Goal: Communication & Community: Answer question/provide support

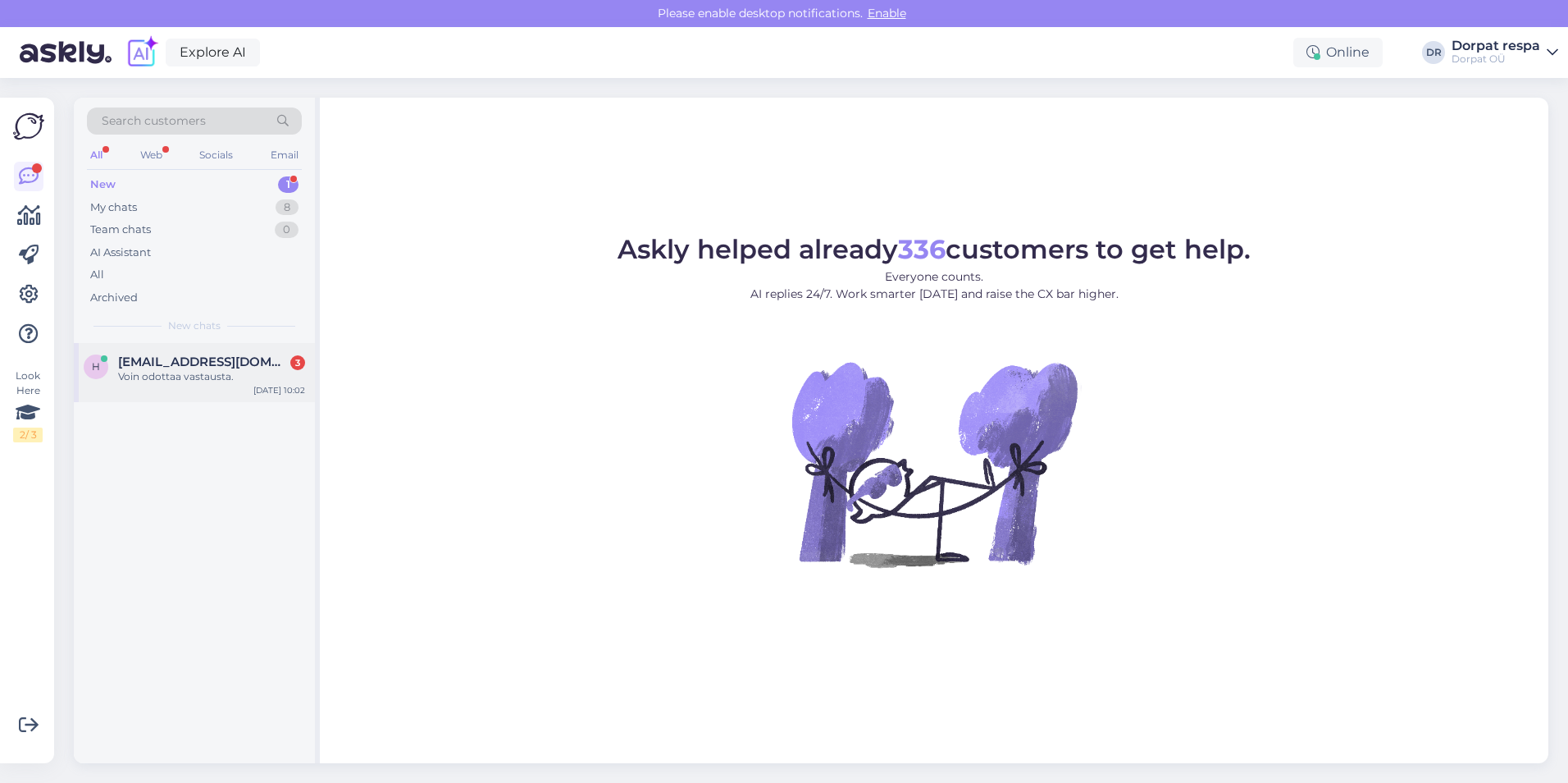
click at [178, 382] on div "Voin odottaa vastausta." at bounding box center [212, 376] width 187 height 15
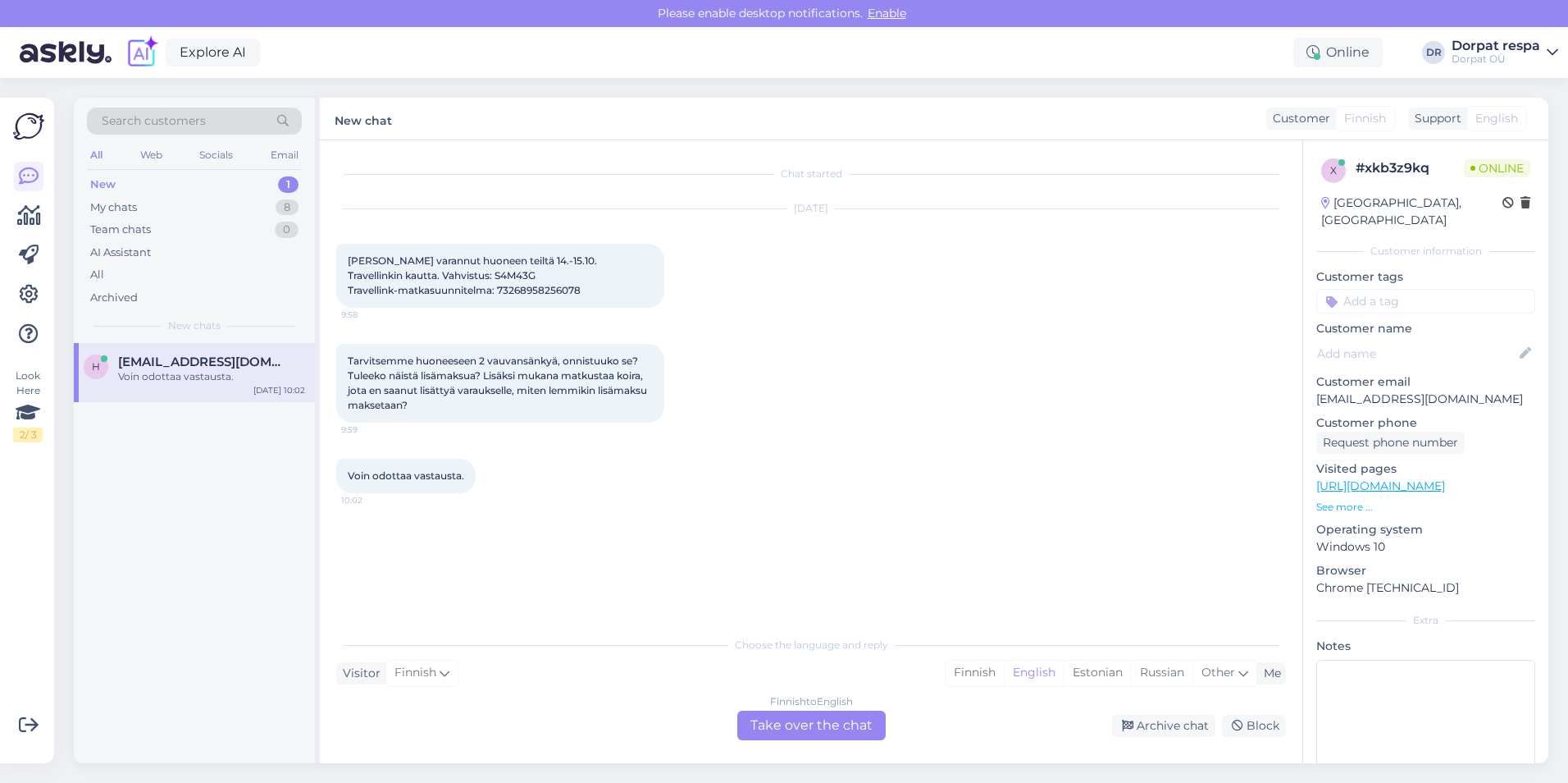
click at [651, 726] on div "Finnish to English Take over the chat" at bounding box center [811, 726] width 149 height 30
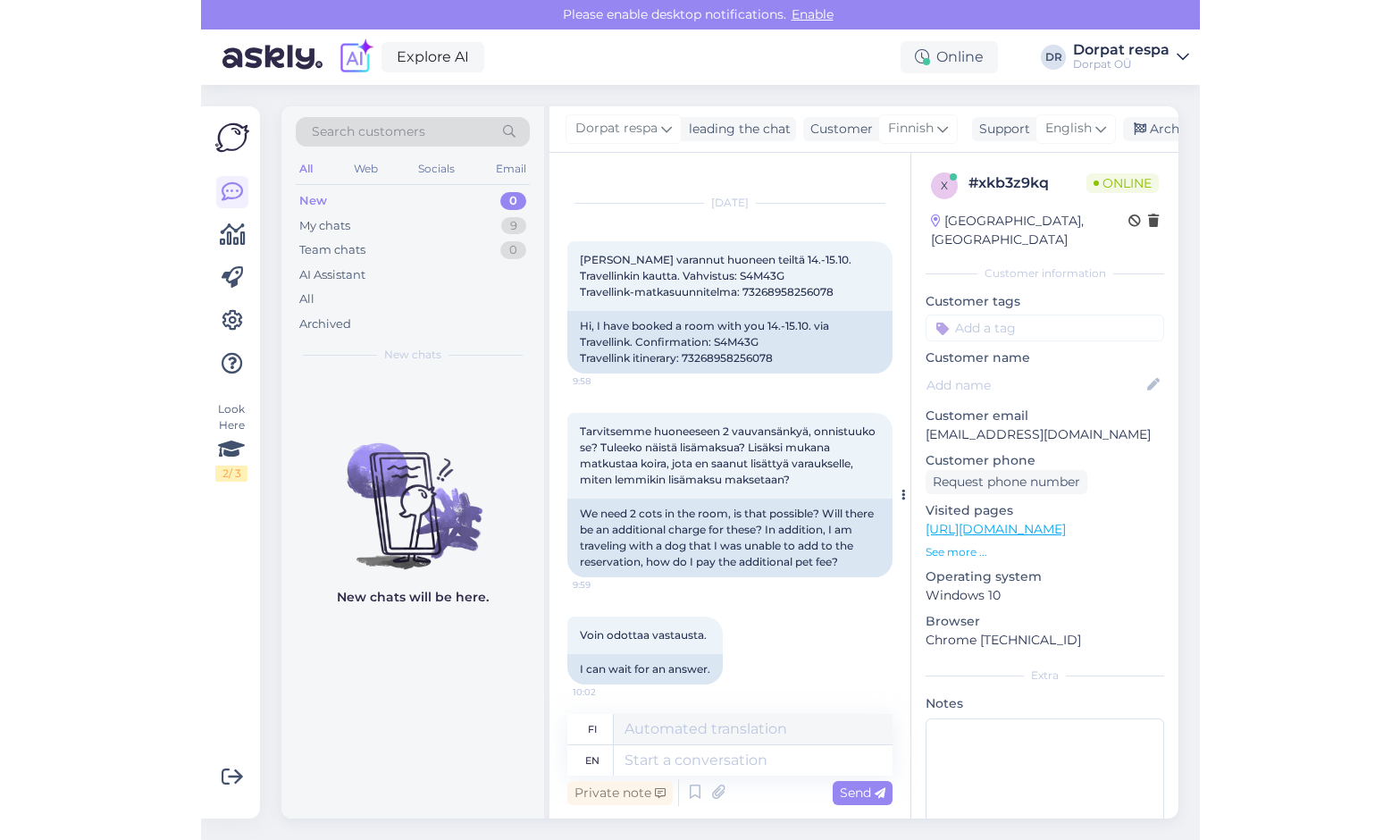
scroll to position [30, 0]
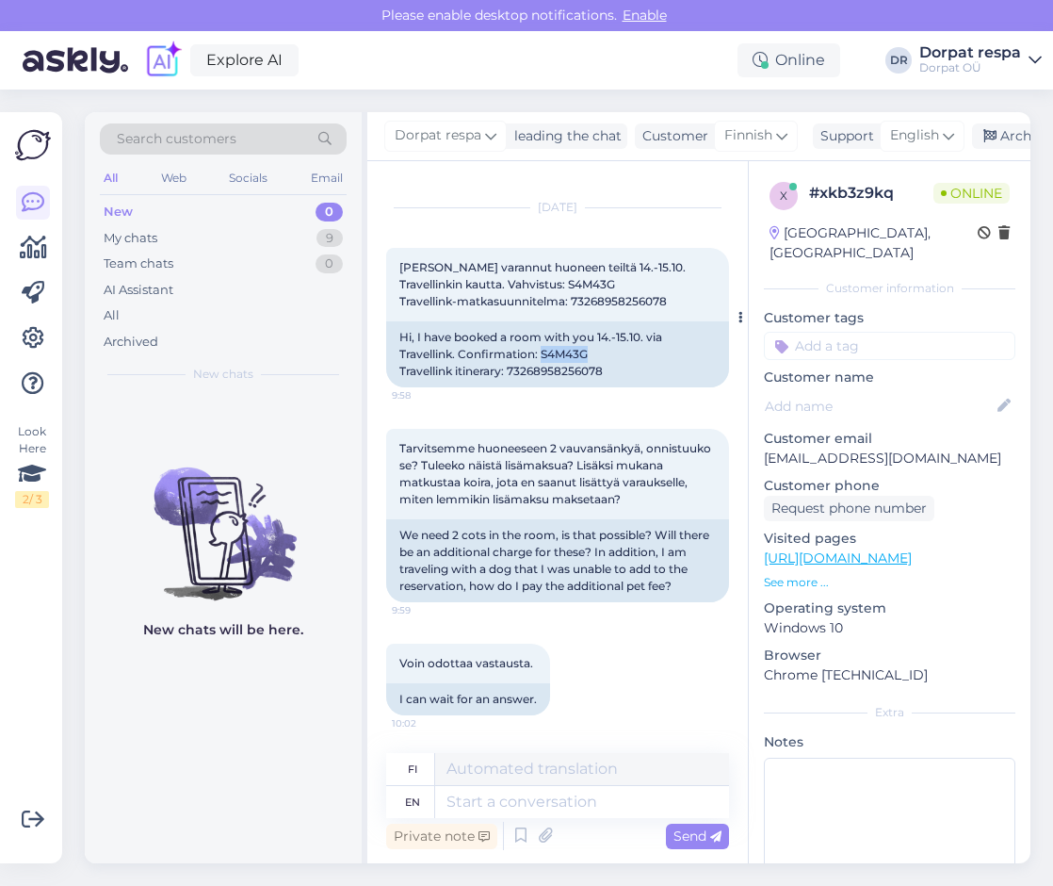
drag, startPoint x: 541, startPoint y: 352, endPoint x: 585, endPoint y: 352, distance: 44.3
click at [585, 352] on div "Hi, I have booked a room with you 14.-15.10. via Travellink. Confirmation: S4M4…" at bounding box center [557, 354] width 343 height 66
copy div "S4M43G"
click at [534, 811] on textarea at bounding box center [582, 802] width 294 height 32
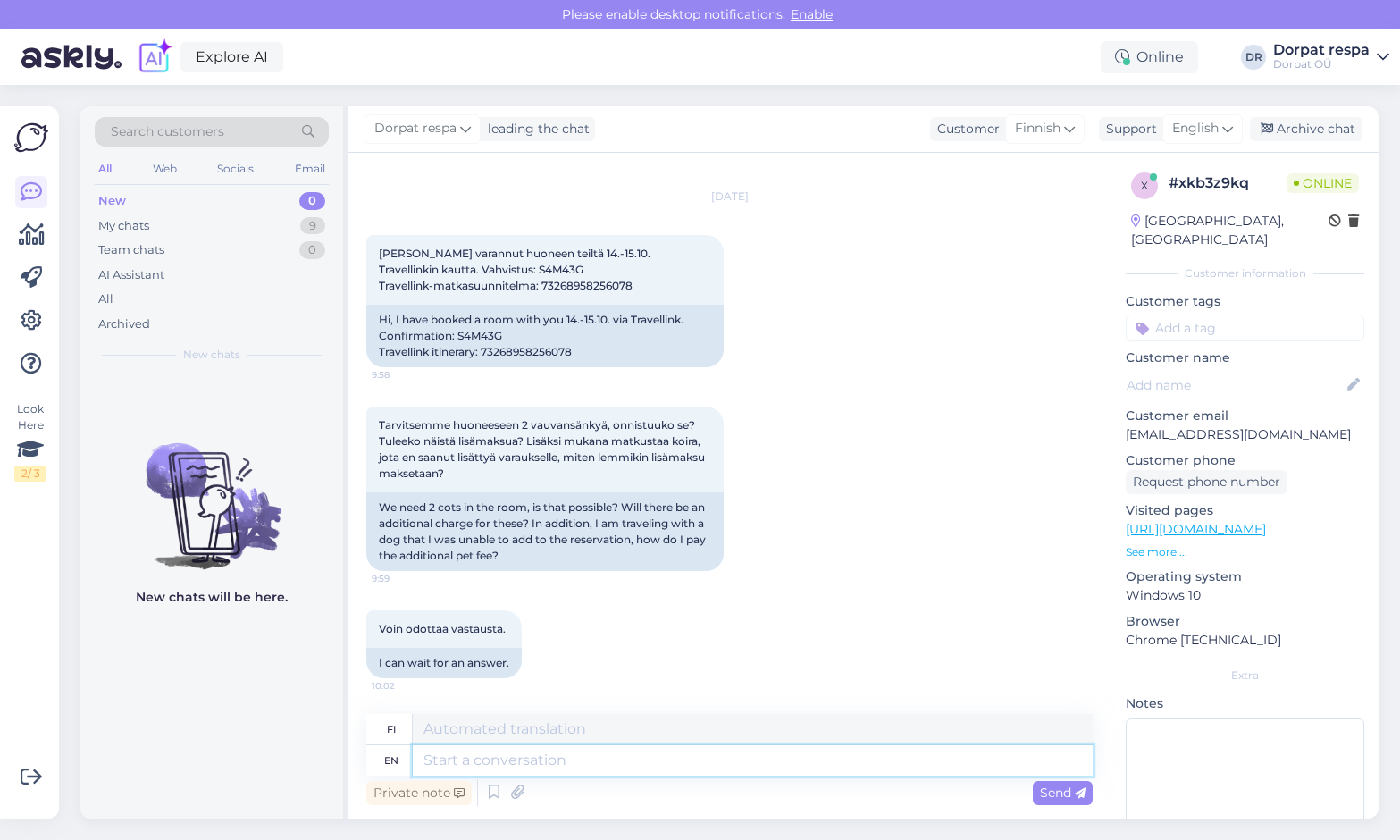
click at [543, 762] on textarea at bounding box center [752, 760] width 680 height 30
type textarea "Hello"
type textarea "Hei"
type textarea "Hello!"
type textarea "Hei!"
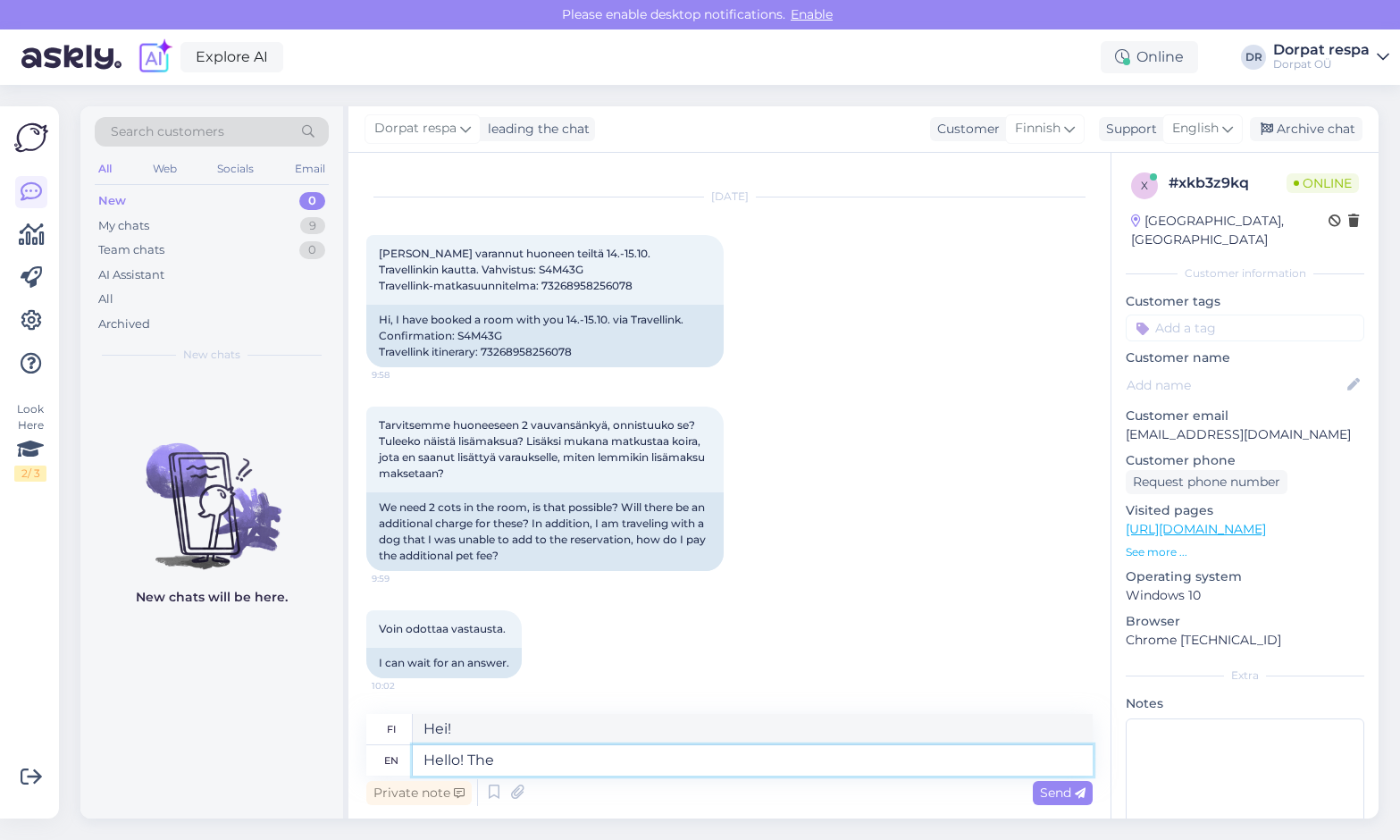
type textarea "Hello! The c"
type textarea "Hei! The"
type textarea "Hello! The cots w"
type textarea "Hei! Pinnasängyt"
type textarea "Hello! The cots will"
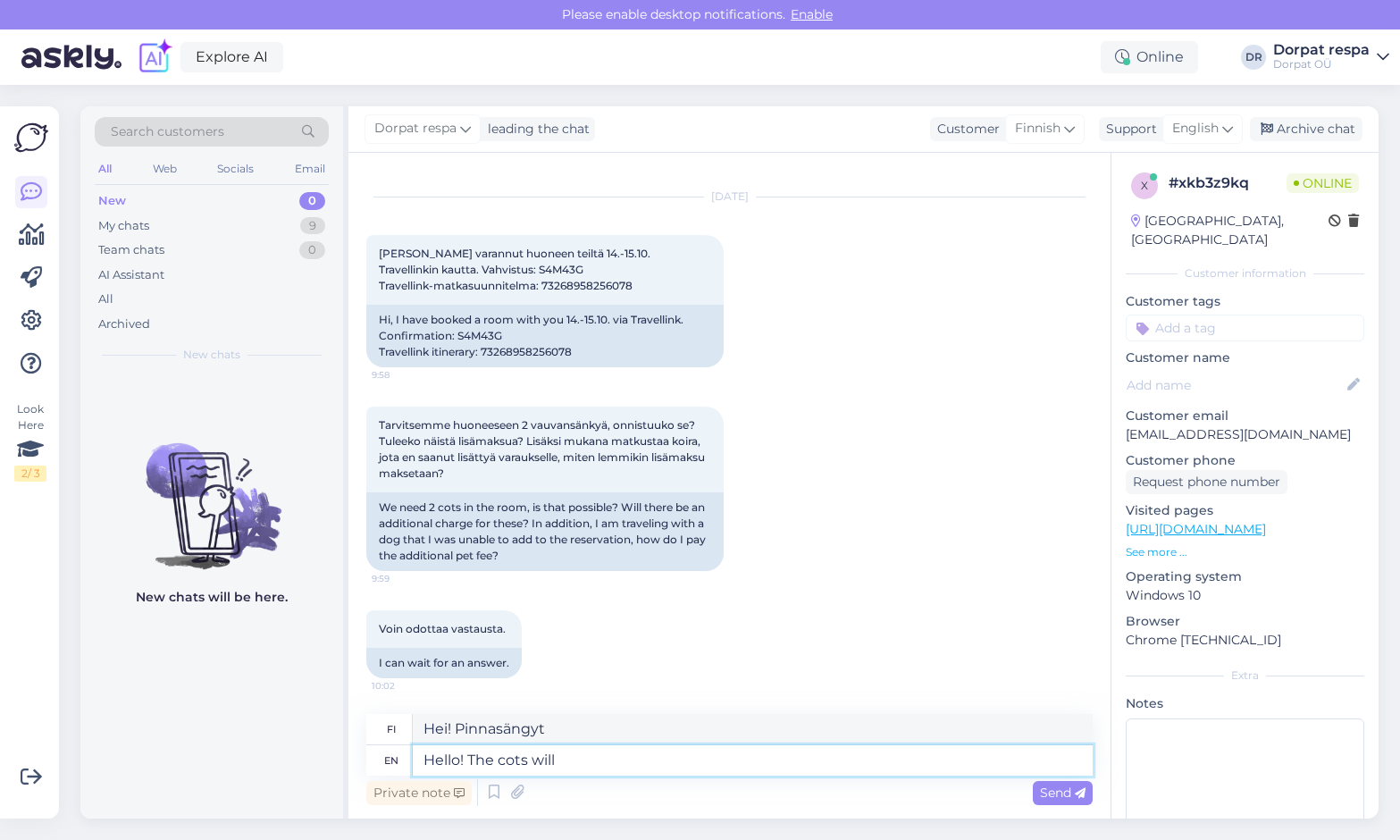
type textarea "Hei! Pinnasängyt tulevat"
type textarea "Hello! The cots will be"
type textarea "Hei! Pinnasängyt ovat"
type textarea "Hello! The cots will be added to"
type textarea "Hei! Pinnasängyt lisätään."
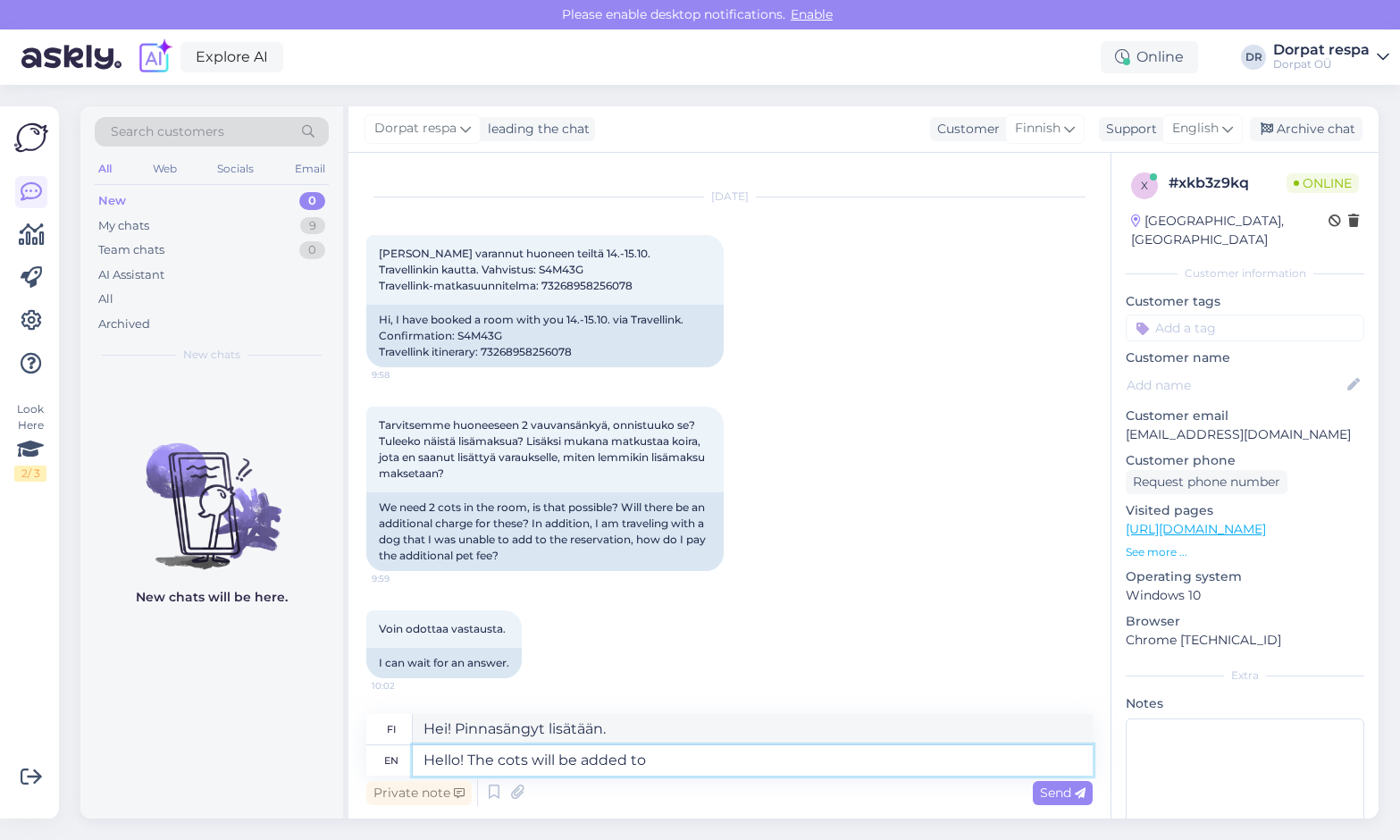
type textarea "Hello! The cots will be added to y"
type textarea "Hei! Pinnasängyt lisätään"
type textarea "Hello! The cots will be added to your"
type textarea "Hei! Pinnasängyt lisätään huoneeseesi."
type textarea "Hello! The cots will be added to your room. The pet"
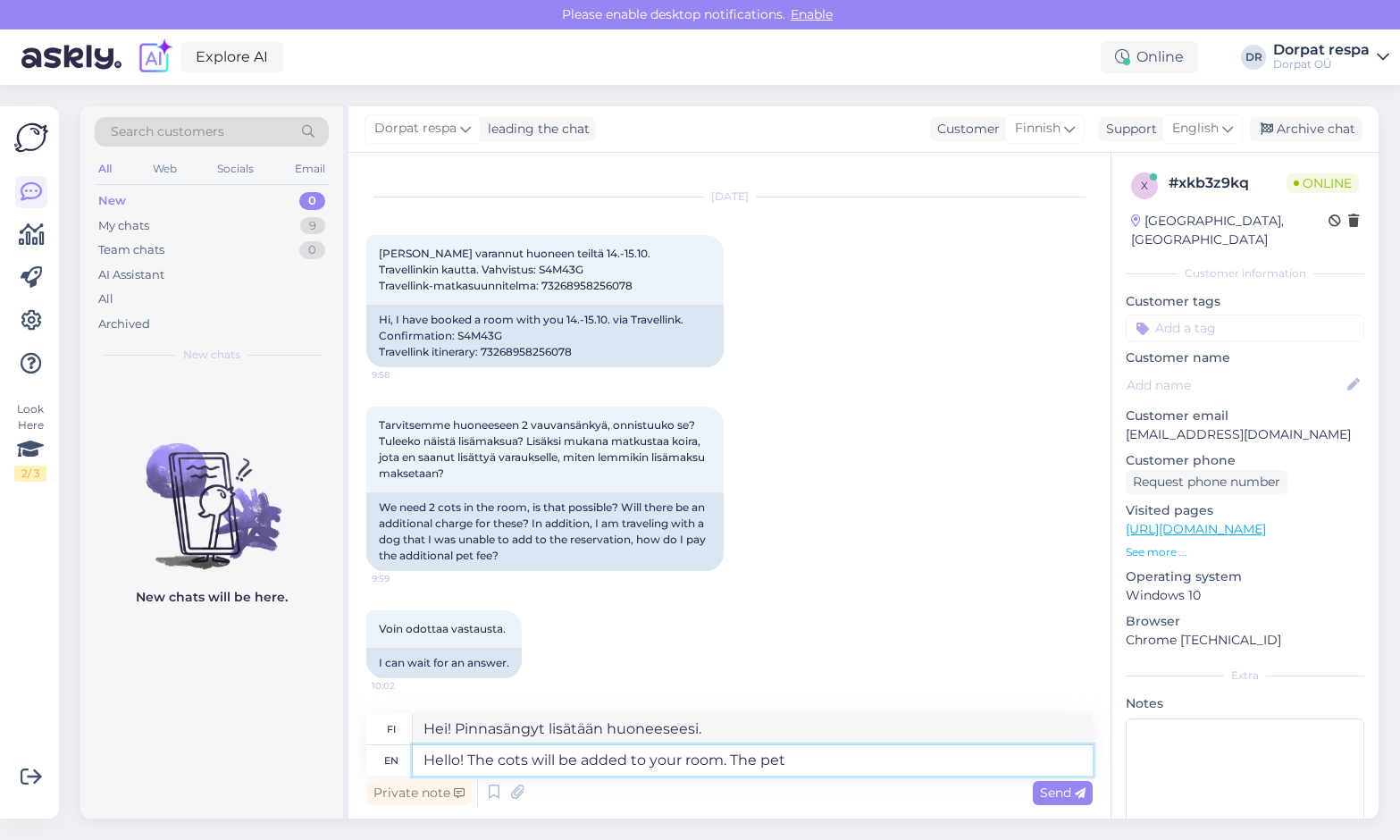
type textarea "Hei! Pinnasängyt lisätään huoneeseesi. Lemmikki"
type textarea "Hello! The cots will be added to your room. The pet fee is"
type textarea "Hei! Pinnasängyt lisätään huoneeseesi. Lemmikkieläinmaksu"
type textarea "Hello! The cots will be added to your room. The pet fee is 1"
type textarea "Hei! Pinnasängyt lisätään huoneeseesi. Lemmikkieläinmaksu on"
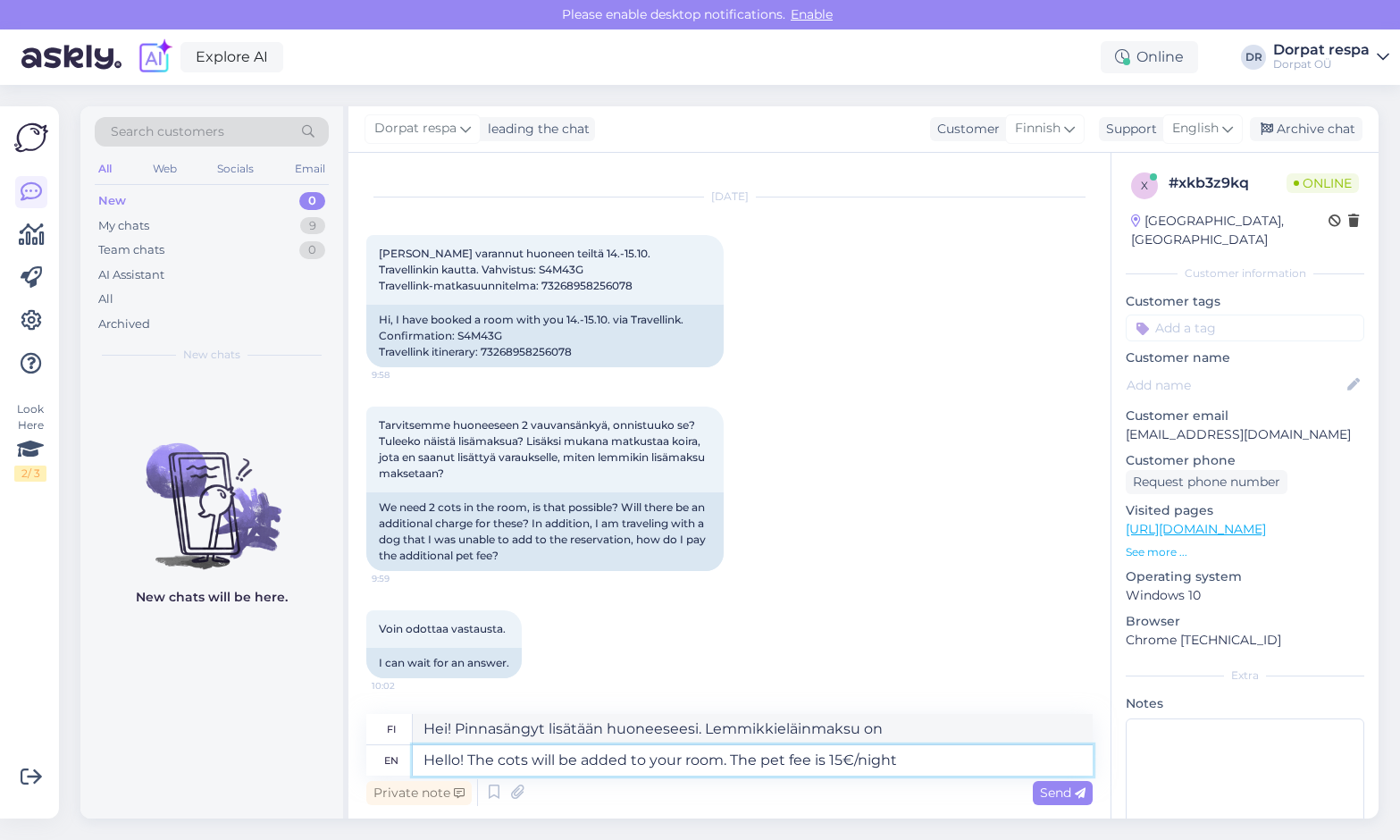
type textarea "Hello! The cots will be added to your room. The pet fee is 15€/night"
type textarea "Hei! Pinnasängyt lisätään huoneeseesi. Lemmikkieläinmaksu on 15 €/yö."
type textarea "Hello! The cots will be added to your room. The pet fee is 15€/night and you w"
type textarea "Hei! Pinnasängyt lisätään huoneeseesi. Lemmikkieläinmaksu on 15 €/yö ja sinä"
type textarea "Hello! The cots will be added to your room. The pet fee is 15€/night and you wi…"
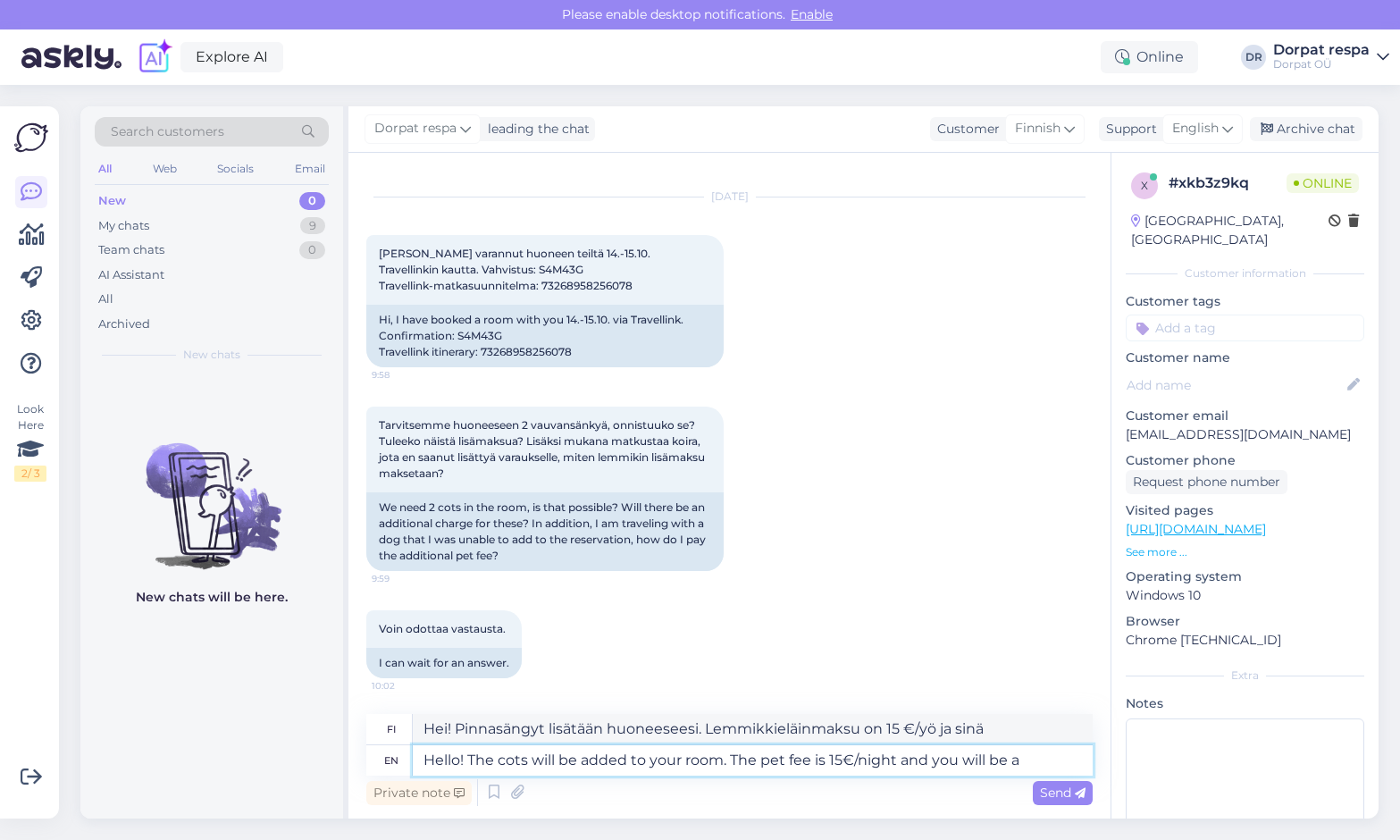
type textarea "Hei! Pinnasängyt lisätään huoneeseesi. Lemmikkimaksu on 15 €/yö ja sinä olet"
type textarea "Hello! The cots will be added to your room. The pet fee is 15€/night and you wi…"
type textarea "Hei! Pinnasängyt lisätään huoneeseesi. Lemmikkieläinmaksu on 15 €/yö [PERSON_NA…"
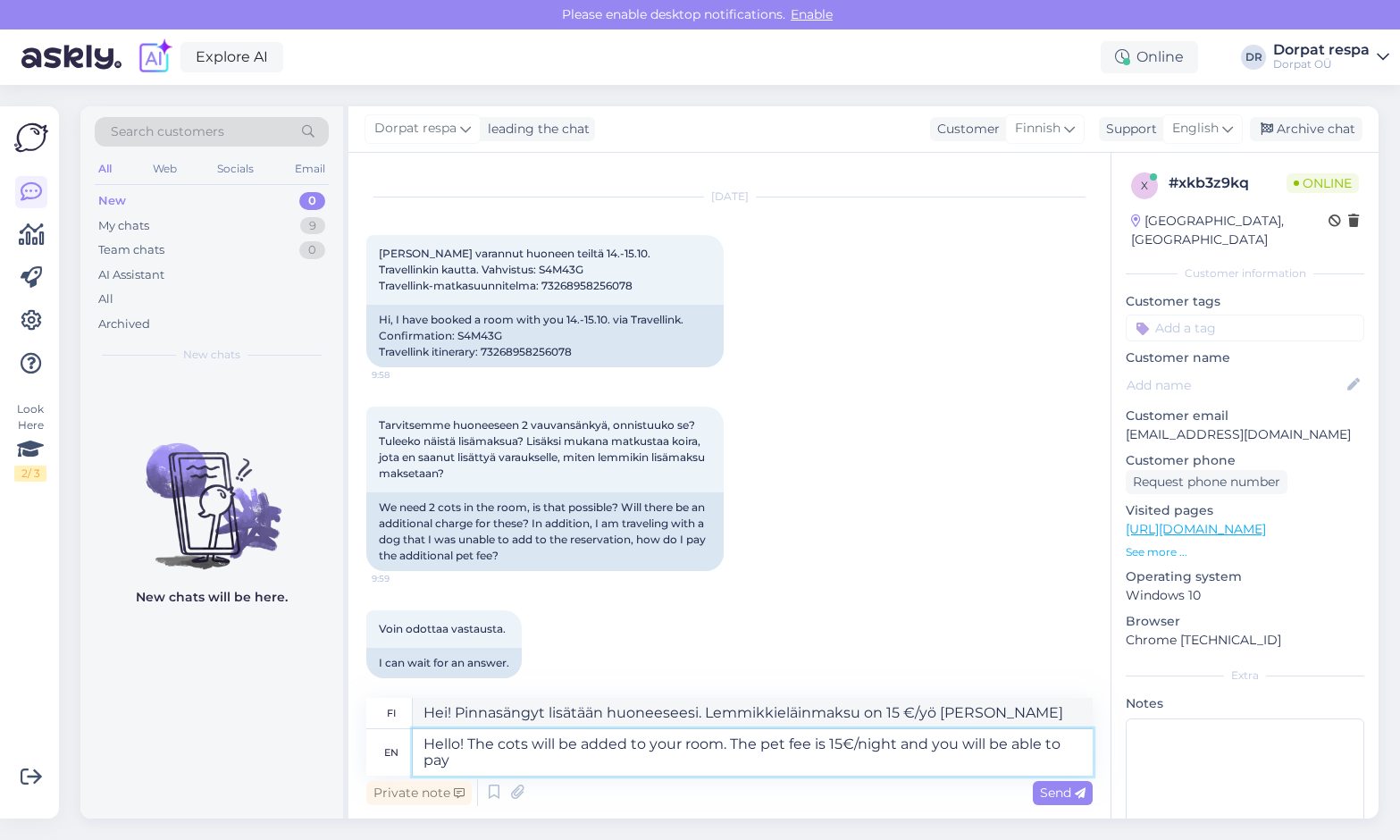
type textarea "Hello! The cots will be added to your room. The pet fee is 15€/night and you wi…"
type textarea "Hei! Pinnasängyt lisätään huoneeseesi. Lemmikkieläinmaksu on 15 €/yö [PERSON_NA…"
type textarea "Hello! The cots will be added to your room. The pet fee is 15€/night and you wi…"
type textarea "Hei! Pinnasängyt lisätään huoneeseesi. Lemmikkimaksu on 15 €/yö [PERSON_NAME] m…"
type textarea "Hello! The cots will be added to your room. The pet fee is 15€/night and you wi…"
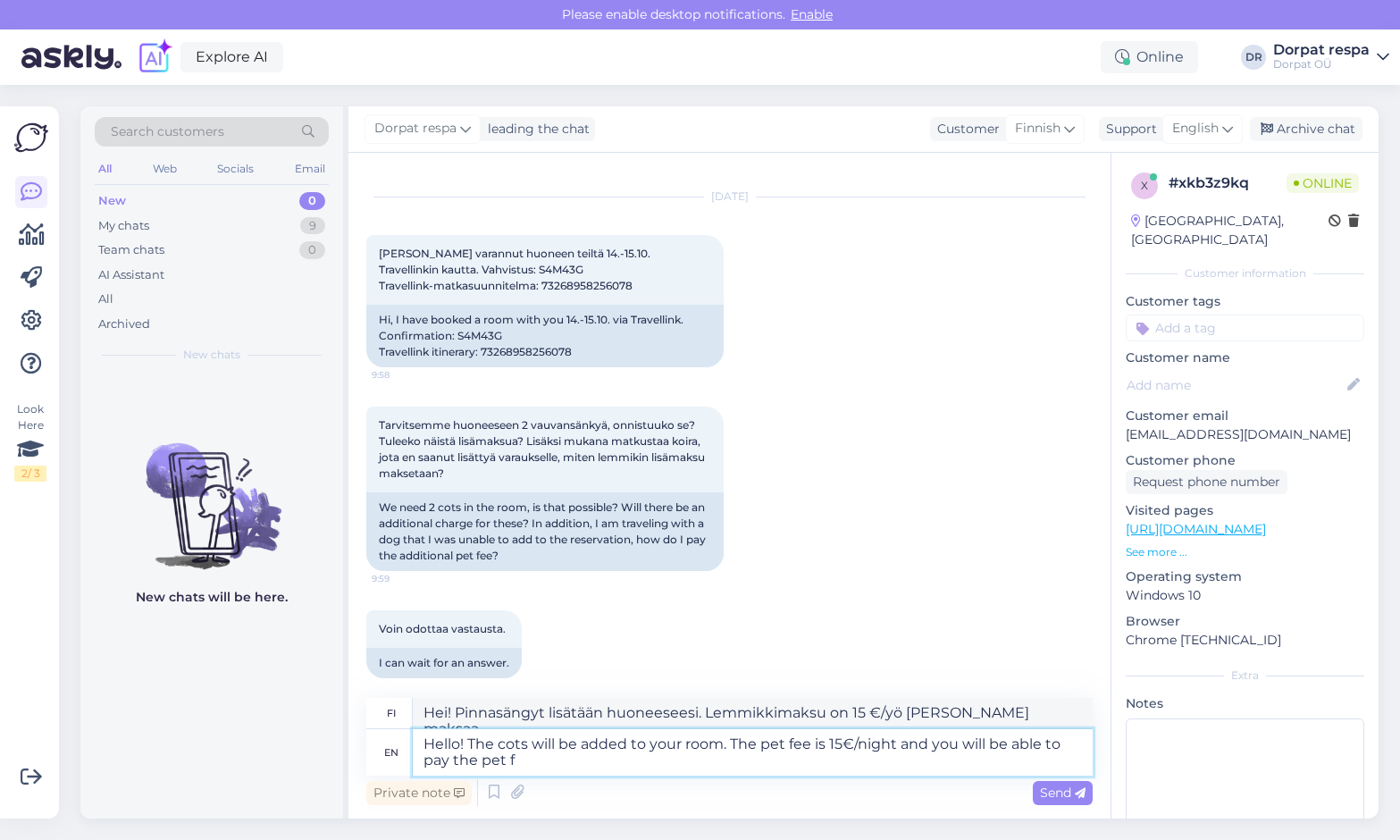
type textarea "Hei! Pinnasängyt lisätään huoneeseesi. Lemmikkieläinmaksu on 15 €/yö [PERSON_NA…"
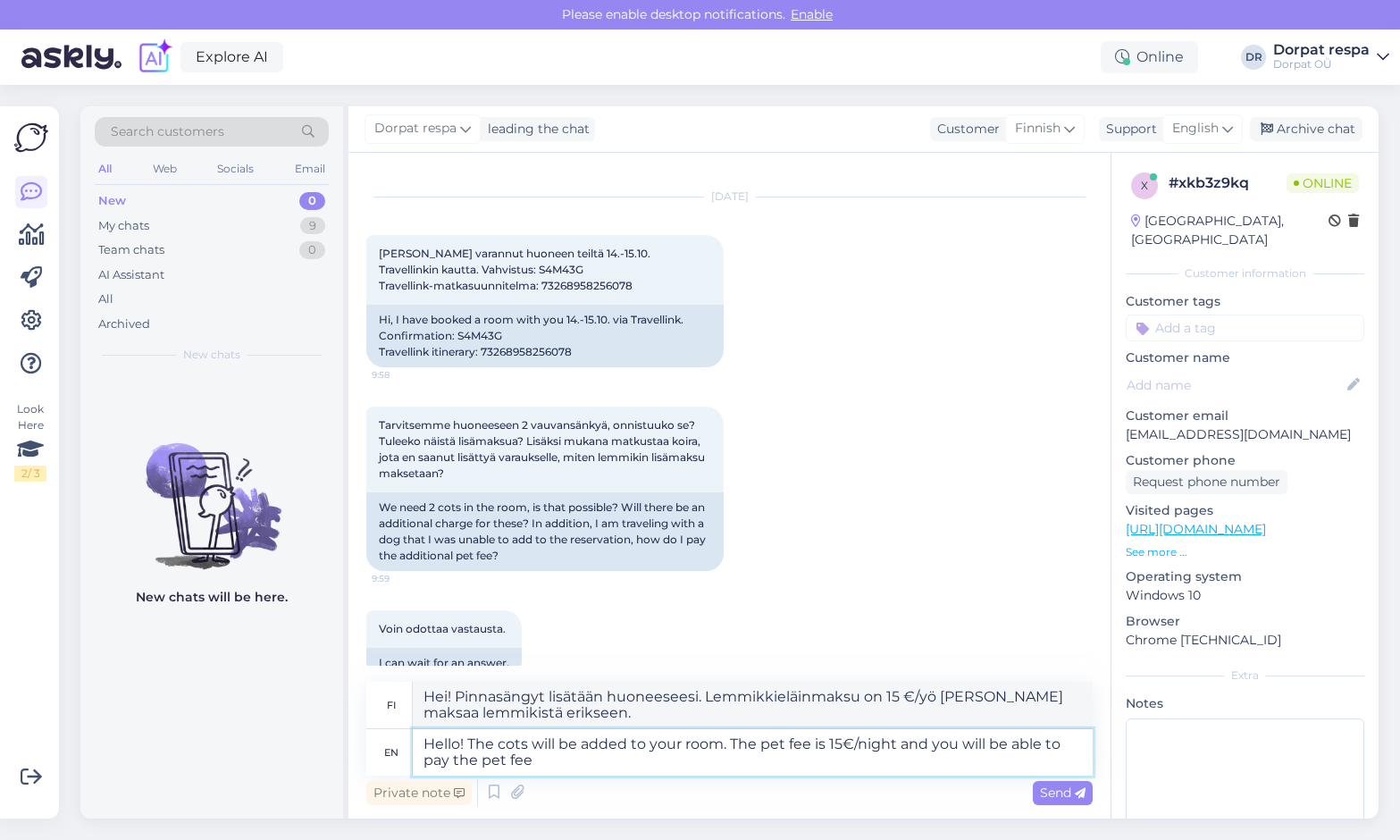
type textarea "Hello! The cots will be added to your room. The pet fee is 15€/night and you wi…"
type textarea "Hei! Pinnasängyt lisätään huoneeseesi. Lemmikkieläinmaksu on 15 €/yö [PERSON_NA…"
click at [709, 356] on div "[DATE] [PERSON_NAME] varannut huoneen teiltä 14.-15.10. Travellinkin kautta. Va…" at bounding box center [729, 282] width 727 height 209
click at [709, 769] on textarea "Hello! The cots will be added to your room. The pet fee is 15€/night and you wi…" at bounding box center [752, 752] width 680 height 46
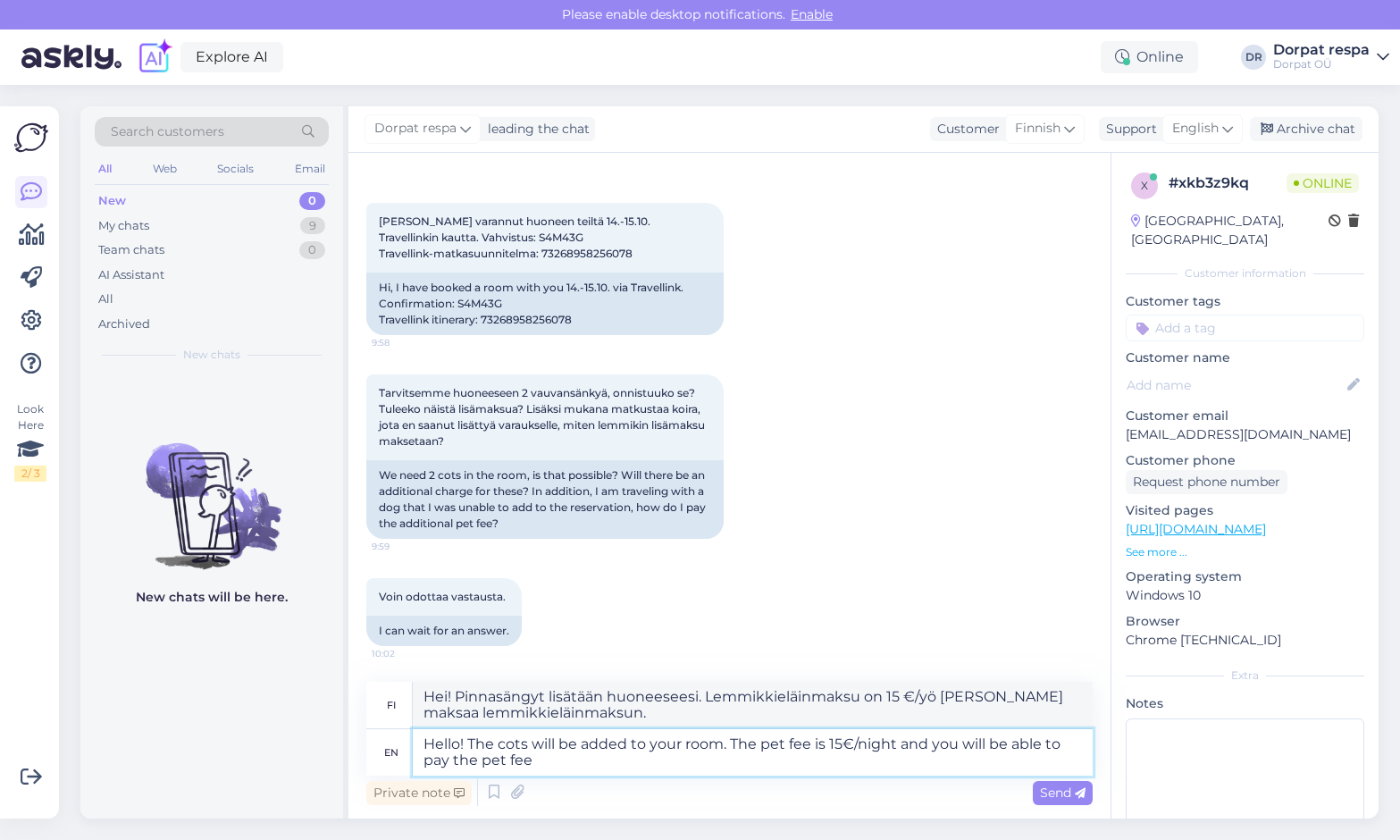
click at [584, 763] on textarea "Hello! The cots will be added to your room. The pet fee is 15€/night and you wi…" at bounding box center [752, 752] width 680 height 46
type textarea "Hello! The cots will be added to your room. The pet fee is 15€/night and you wi…"
type textarea "Hei! Pinnasängyt lisätään huoneeseesi. Lemmikkieläinmaksu on 15 €/yö [PERSON_NA…"
type textarea "Hello! The cots will be added to your room. The pet fee is 15€/night and you wi…"
type textarea "Hei! Pinnasängyt lisätään huoneeseesi. Lemmikkieläinmaksu on 15 €/yö [PERSON_NA…"
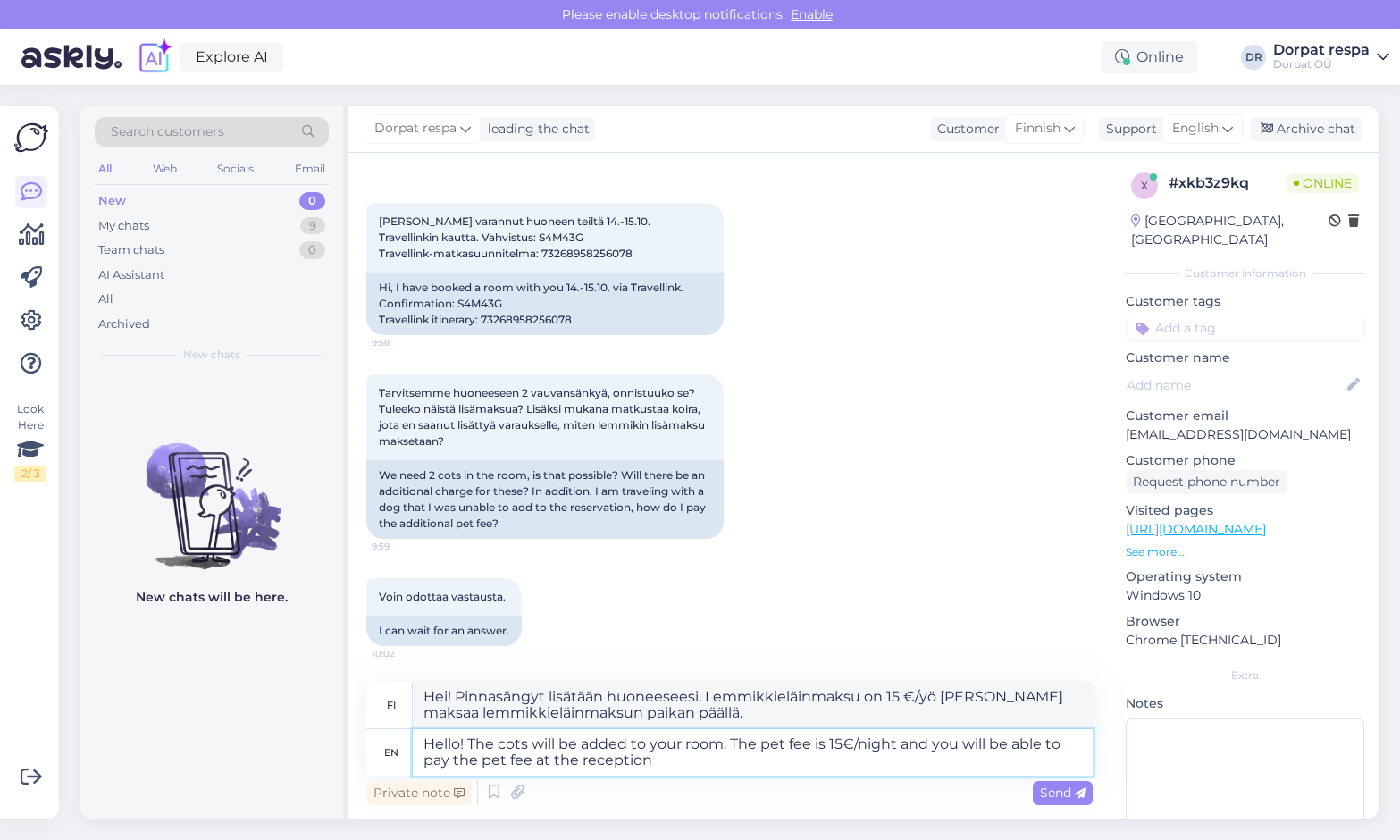
type textarea "Hello! The cots will be added to your room. The pet fee is 15€/night and you wi…"
type textarea "Hei! Pinnasängyt lisätään huoneeseesi. Lemmikkieläinmaksu on 15 €/yö [PERSON_NA…"
type textarea "Hello! The cots will be added to your room. The pet fee is 15€/night and you wi…"
type textarea "Hei! Pinnasängyt lisätään huoneeseesi. Lemmikkieläinmaksu on 15 €/yö [PERSON_NA…"
type textarea "Hello! The cots will be added to your room. The pet fee is 15€/night and you wi…"
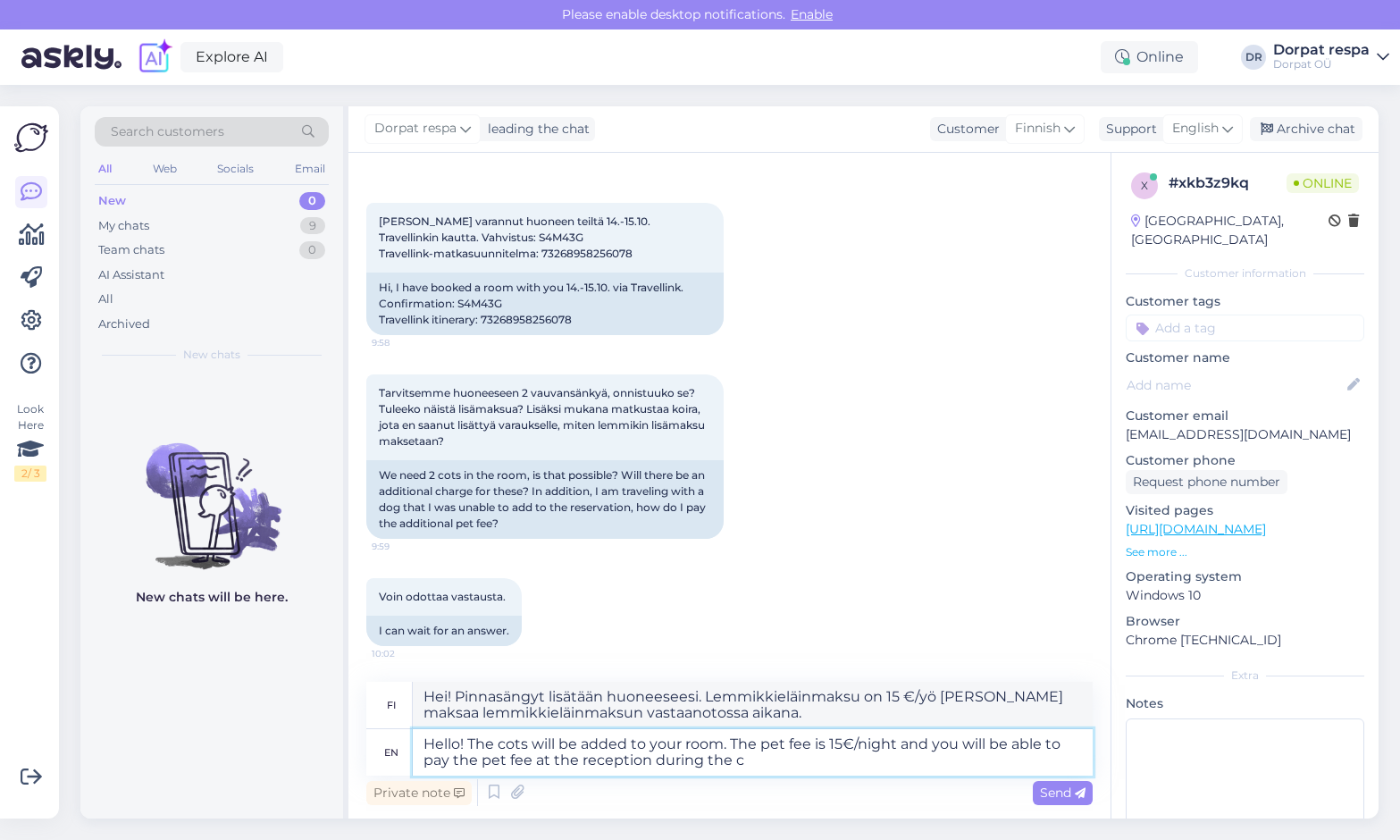
type textarea "Hei! Pinnasängyt lisätään huoneeseesi. Lemmikkieläinmaksu on 15 €/yö [PERSON_NA…"
type textarea "Hello! The cots will be added to your room. The pet fee is 15€/night and you wi…"
type textarea "Hei! Pinnasängyt lisätään huoneeseesi. Lemmikkieläinmaksu on 15 €/yö, [PERSON_N…"
click at [709, 743] on textarea "Hello! The cots will be added to your room. The pet fee is 15€/night and you wi…" at bounding box center [752, 752] width 680 height 46
type textarea "Hello! The cots will be added to your room free of charge. The pet fee is 15€/n…"
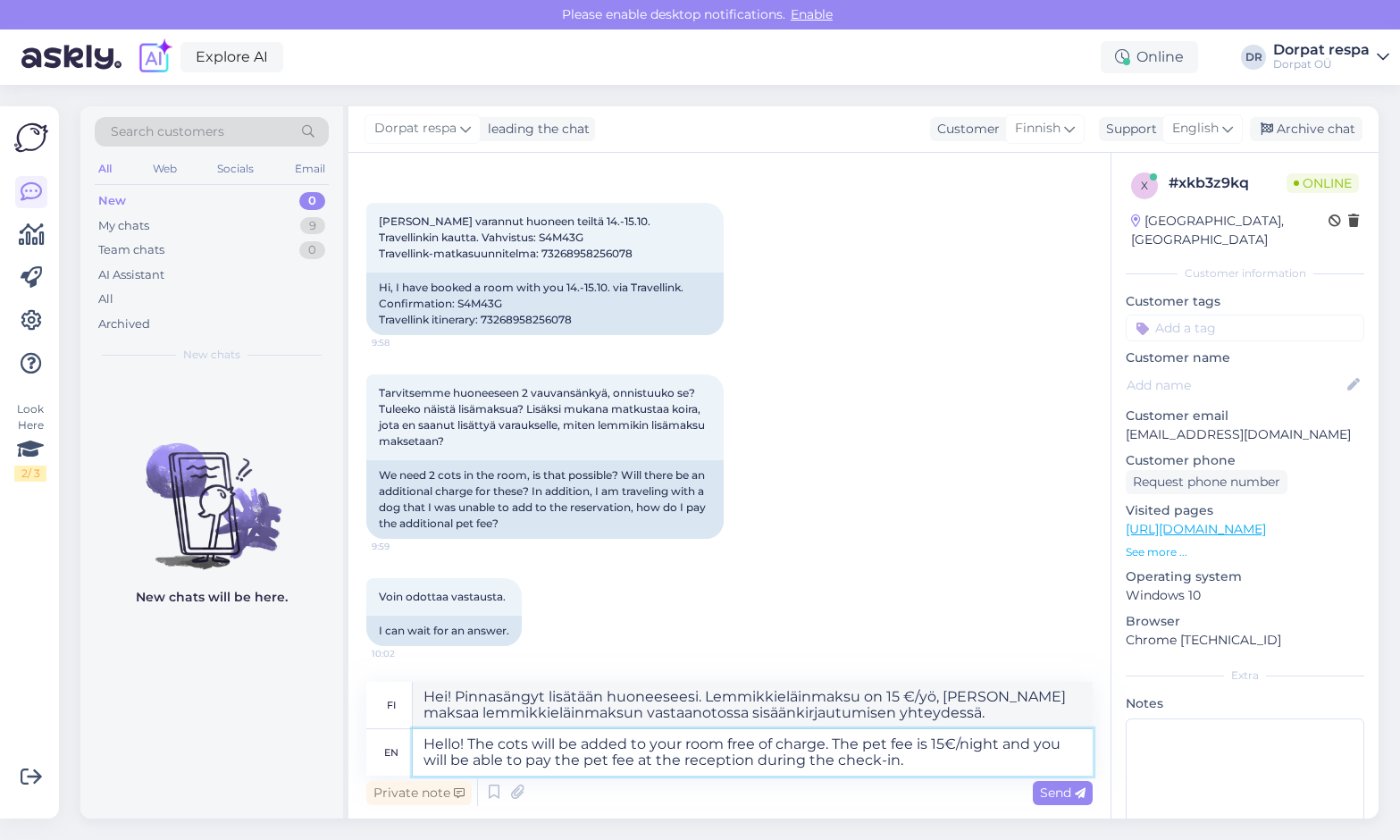
type textarea "Hei! Pinnasängyt lisätään huoneeseesi maksutta. Lemmikkieläinmaksu on 15 €/yö, …"
click at [709, 763] on textarea "Hello! The cots will be added to your room free of charge. The pet fee is 15€/n…" at bounding box center [752, 752] width 680 height 46
type textarea "Hello! The cots will be added to your room free of charge. The pet fee is 15€/n…"
click at [709, 792] on span "Send" at bounding box center [1063, 792] width 46 height 16
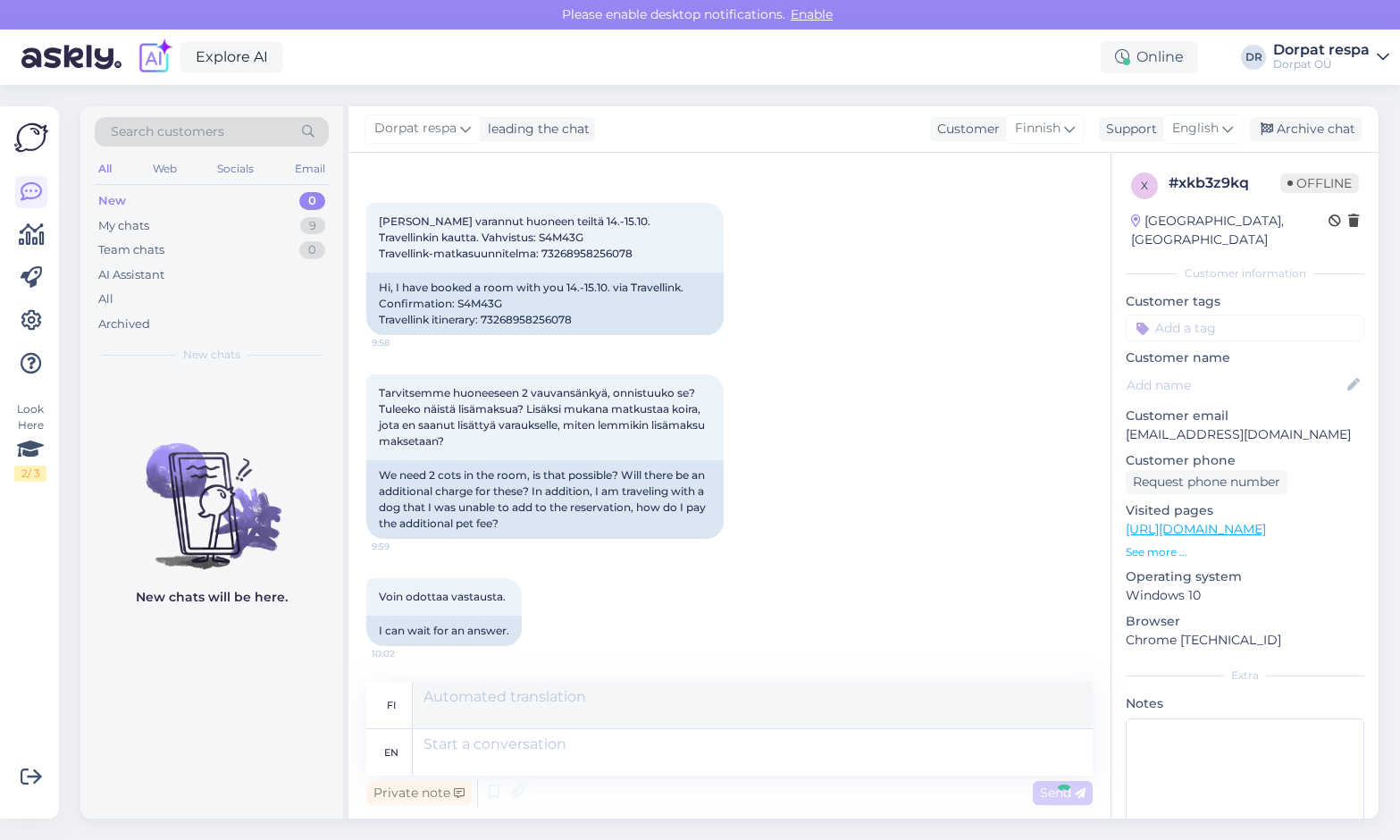
scroll to position [218, 0]
